Goal: Navigation & Orientation: Find specific page/section

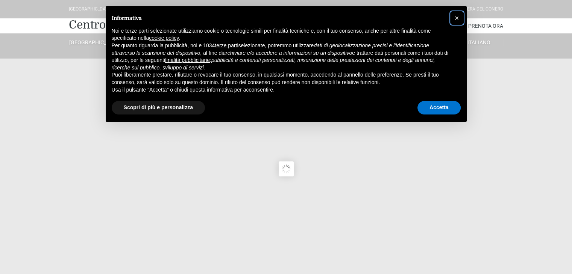
click at [459, 15] on span "×" at bounding box center [456, 18] width 5 height 8
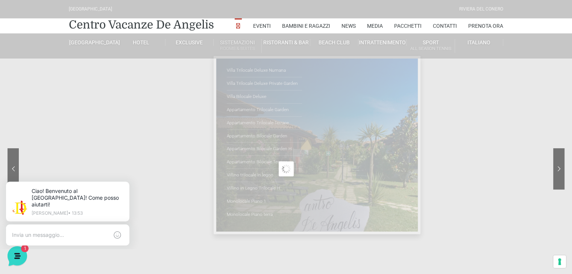
click at [240, 42] on link "Sistemazioni Rooms & Suites" at bounding box center [238, 46] width 48 height 14
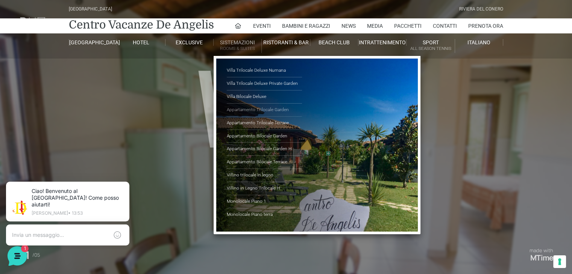
click at [254, 106] on link "Appartamento Trilocale Garden" at bounding box center [264, 110] width 75 height 13
